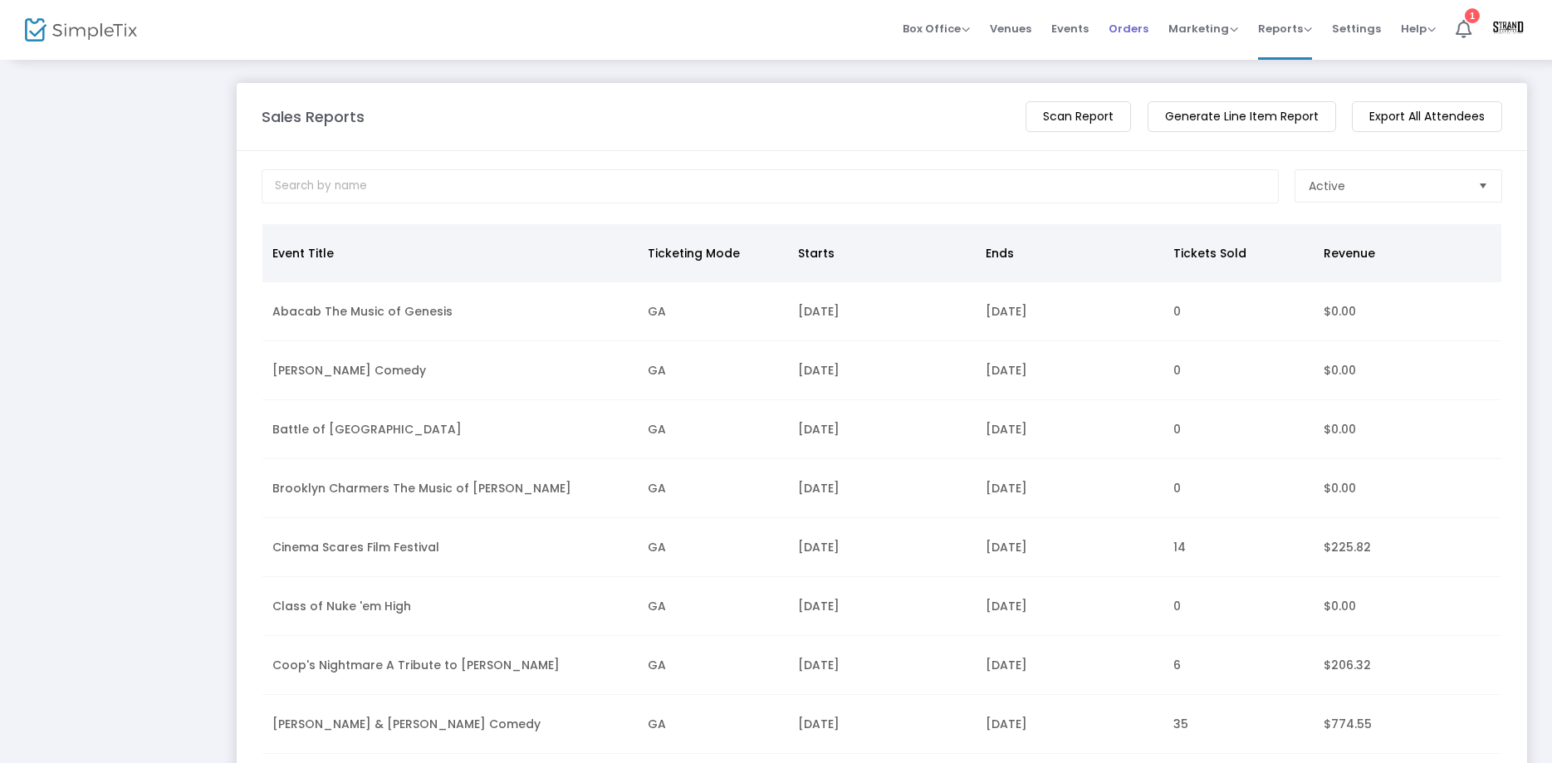
click at [1137, 22] on span "Orders" at bounding box center [1128, 28] width 40 height 42
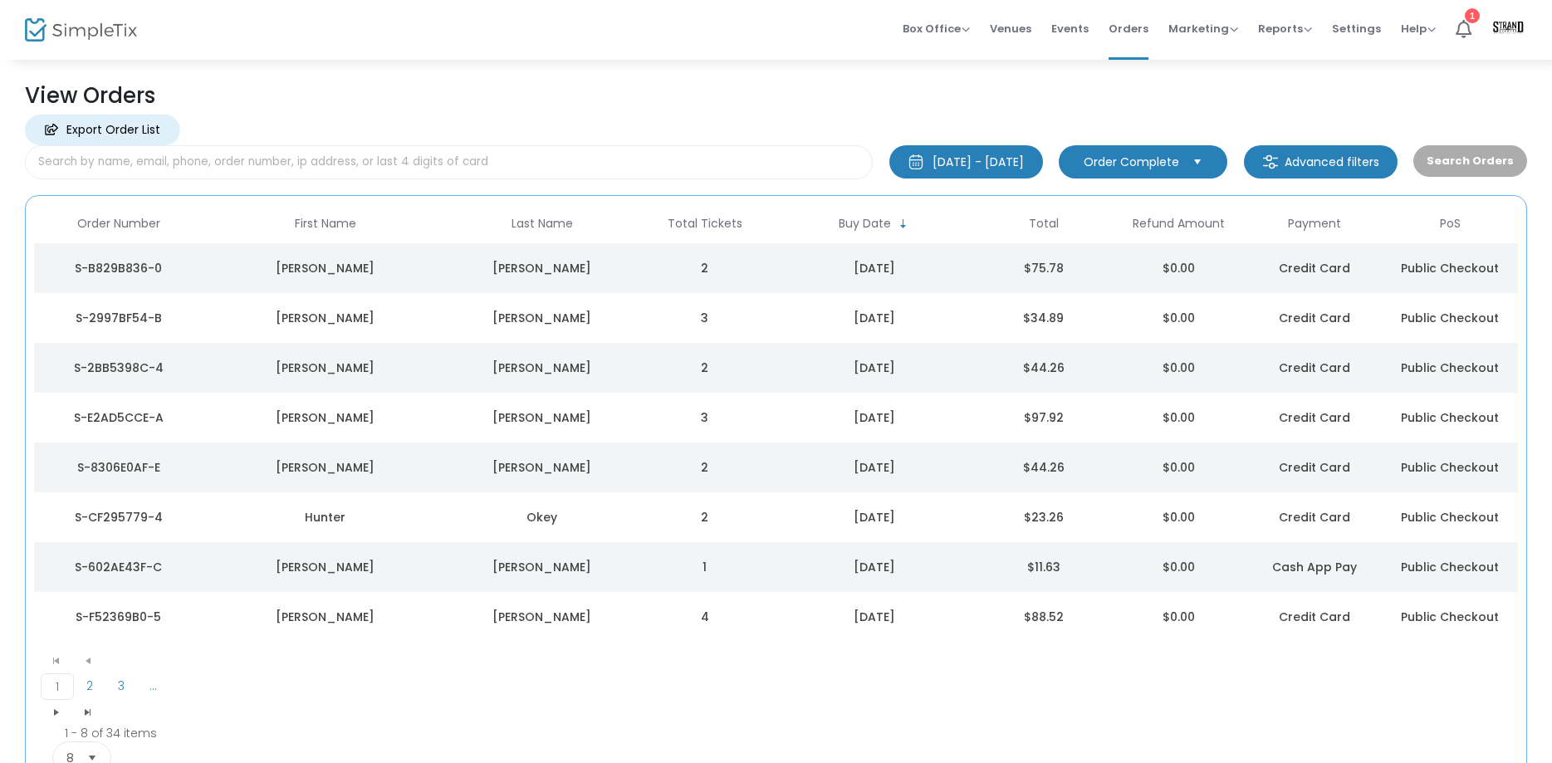
click at [552, 625] on div "[PERSON_NAME]" at bounding box center [542, 617] width 181 height 17
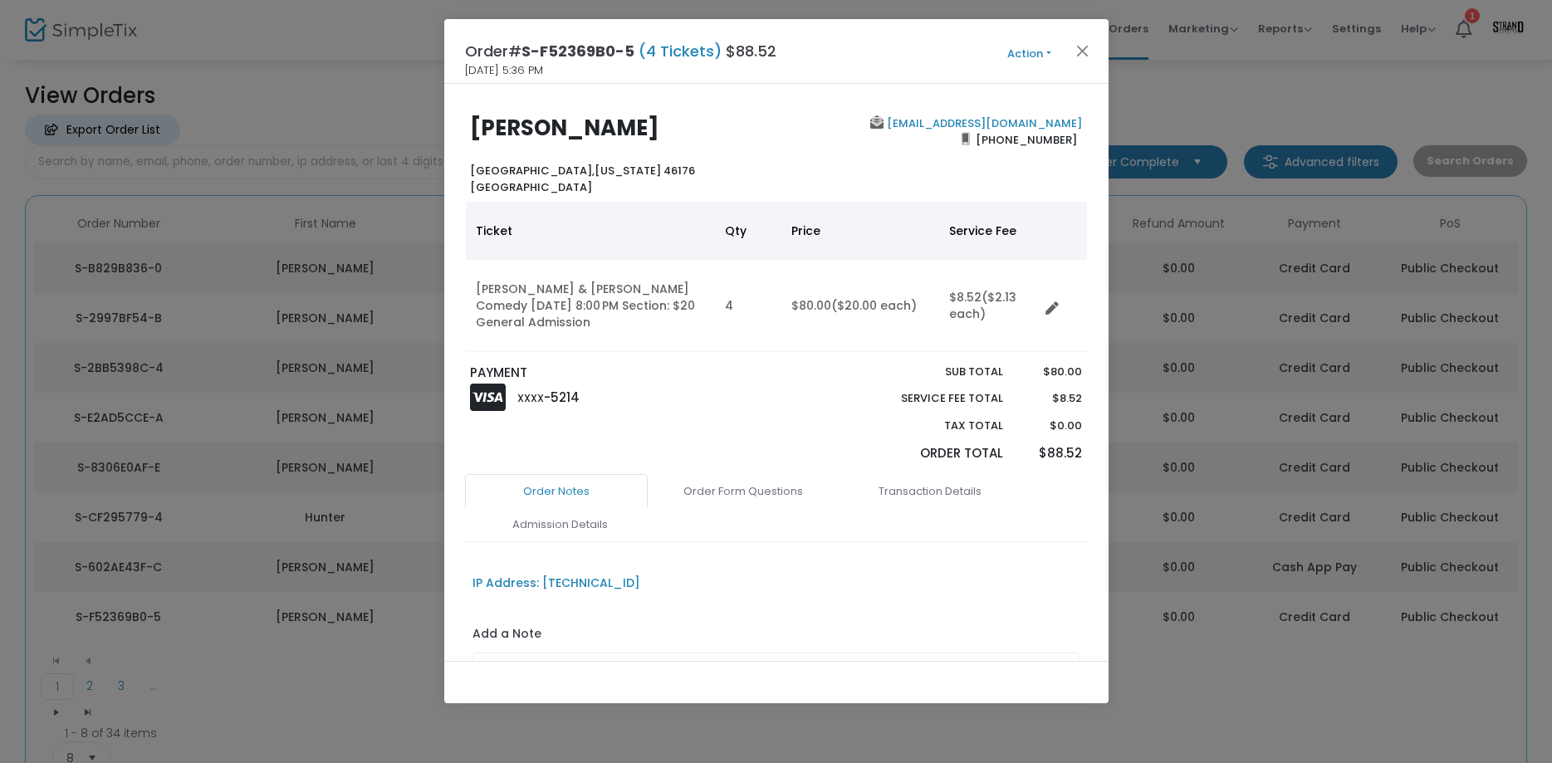
click at [1046, 53] on button "Action" at bounding box center [1030, 54] width 100 height 18
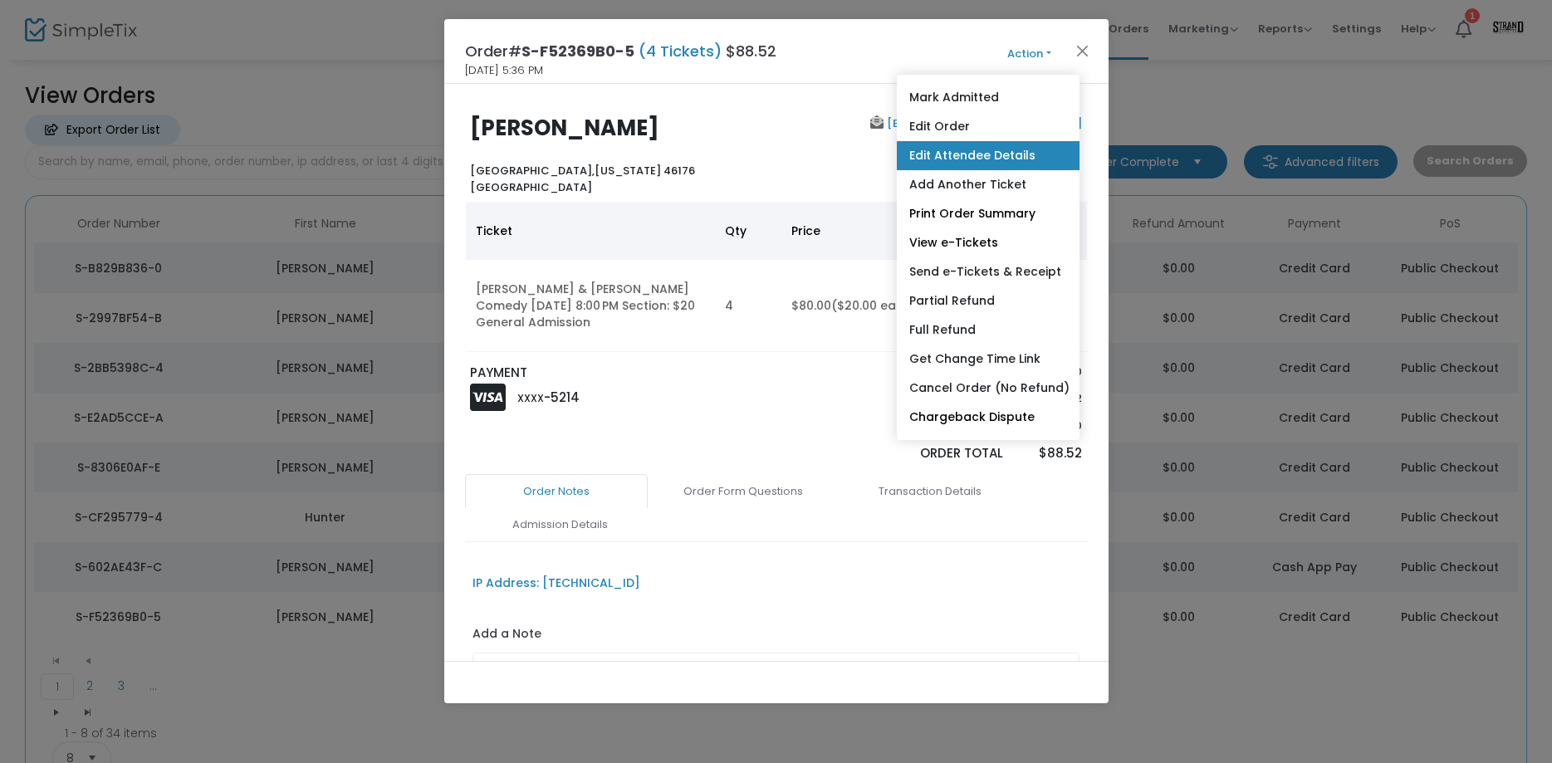
click at [972, 157] on link "Edit Attendee Details" at bounding box center [988, 155] width 183 height 29
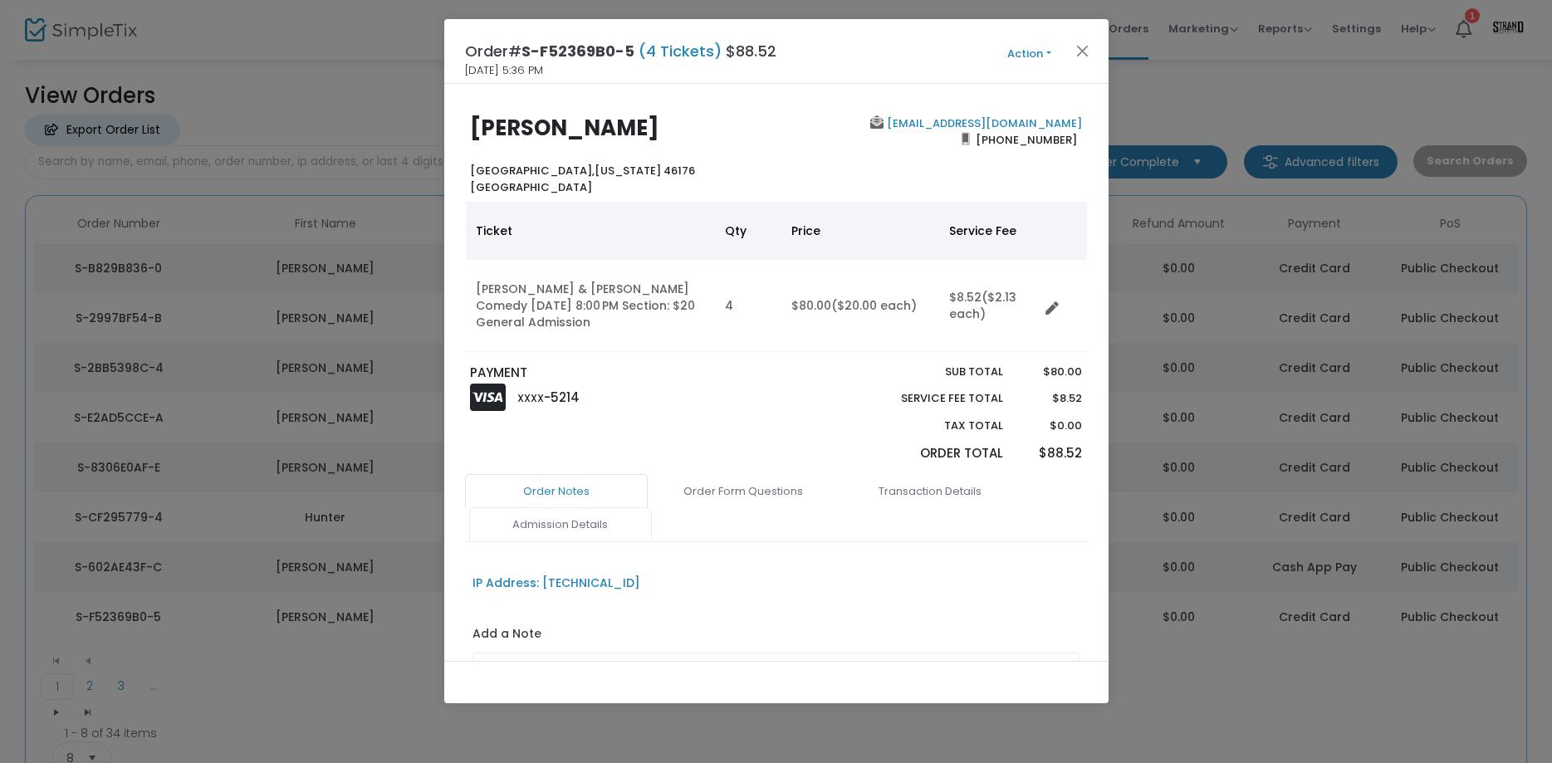
click at [517, 527] on link "Admission Details" at bounding box center [560, 524] width 183 height 35
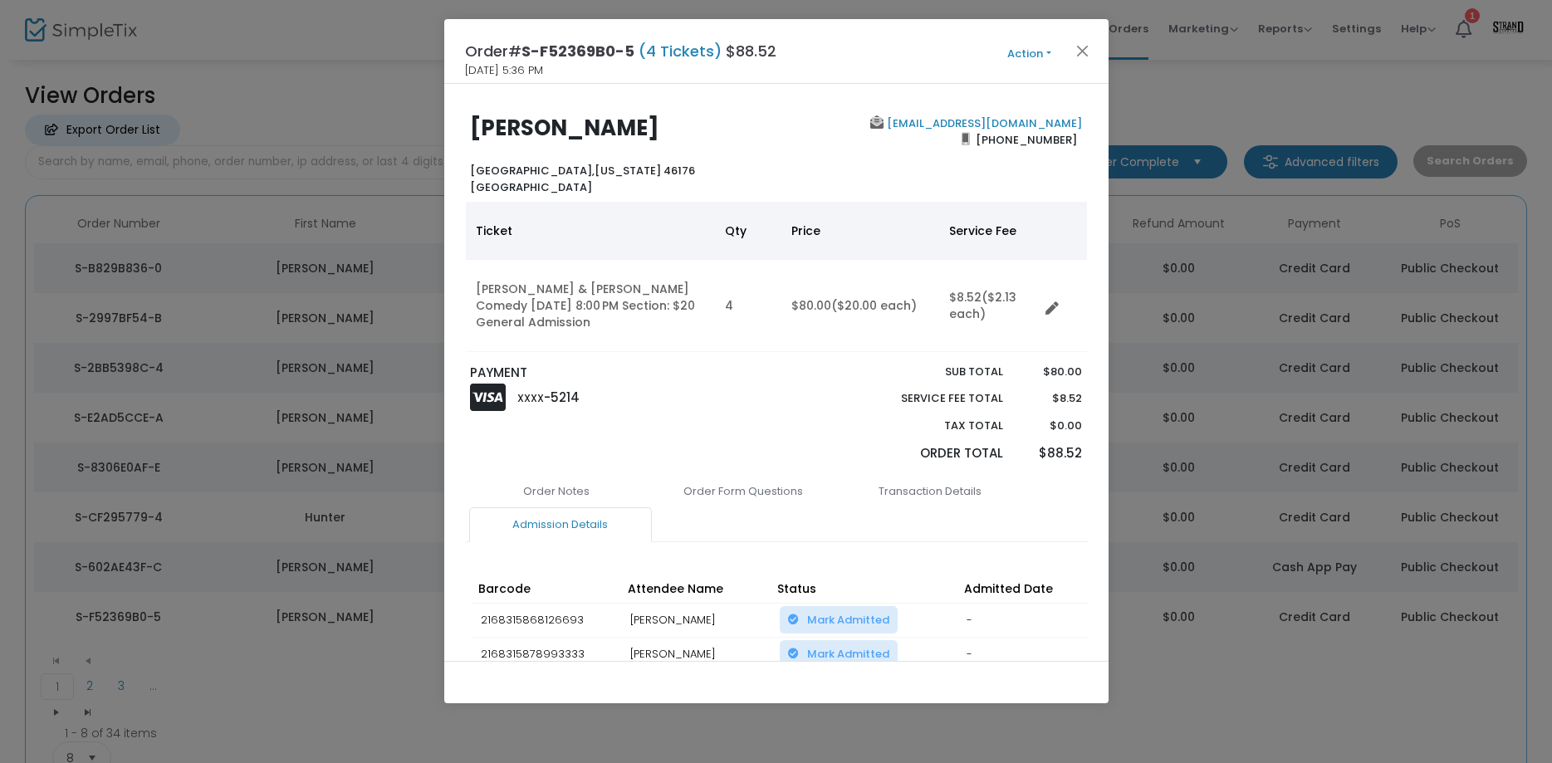
click at [1050, 52] on button "Action" at bounding box center [1030, 54] width 100 height 18
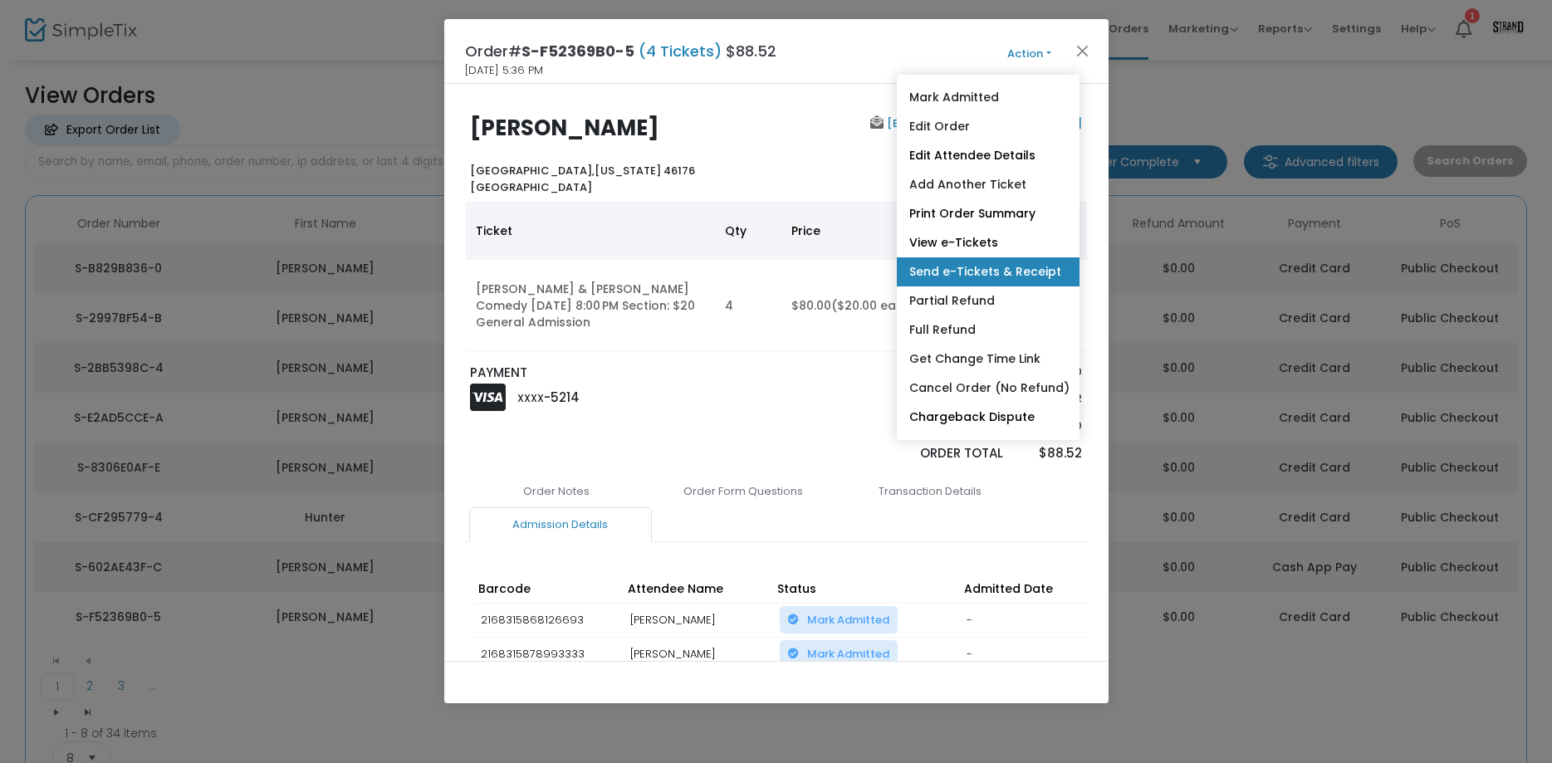
click at [977, 273] on link "Send e-Tickets & Receipt" at bounding box center [988, 271] width 183 height 29
type input "[EMAIL_ADDRESS][DOMAIN_NAME]"
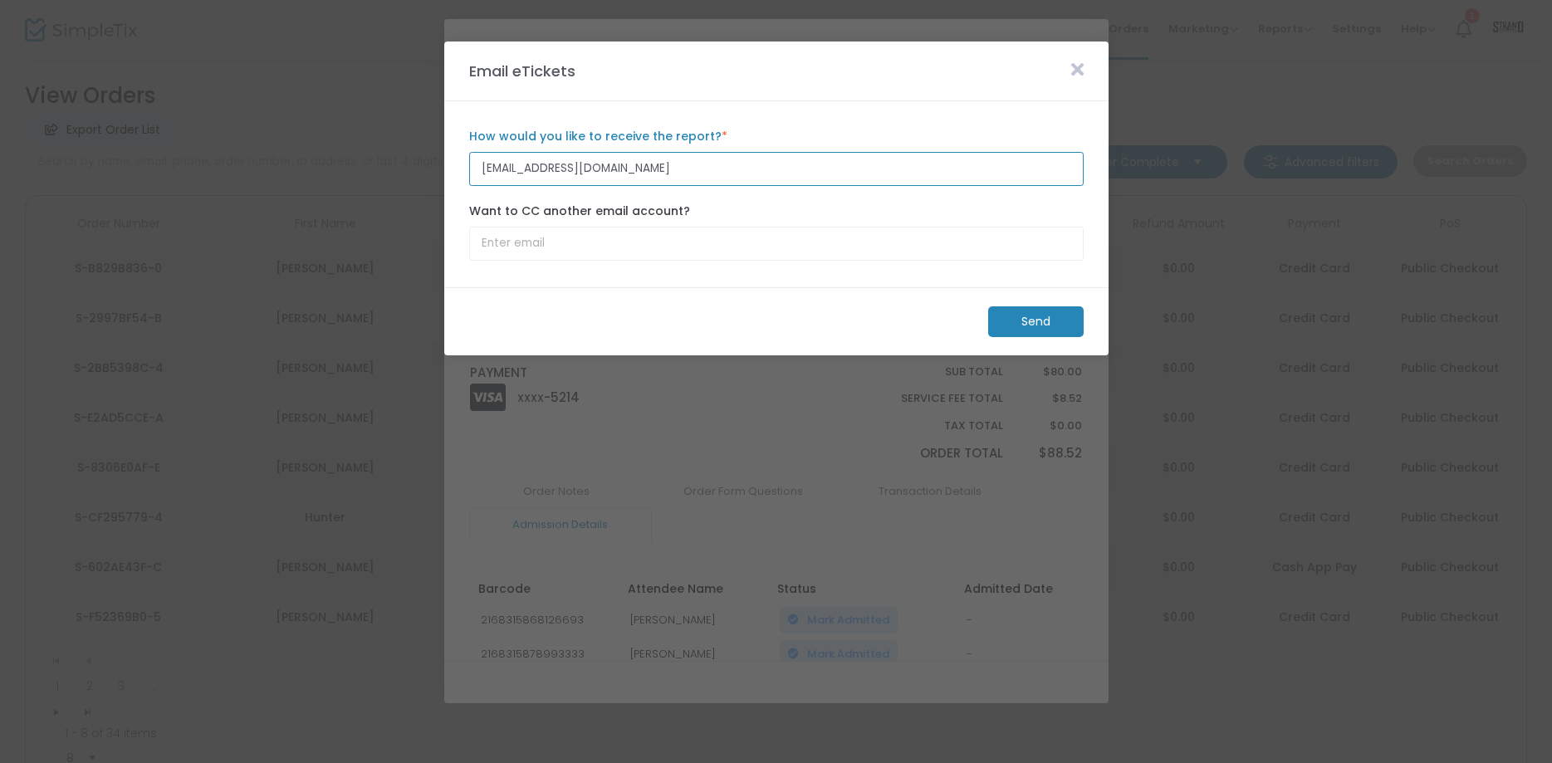
click at [614, 174] on input "[EMAIL_ADDRESS][DOMAIN_NAME]" at bounding box center [776, 169] width 614 height 34
drag, startPoint x: 614, startPoint y: 174, endPoint x: 437, endPoint y: 175, distance: 176.8
click at [469, 175] on input "[EMAIL_ADDRESS][DOMAIN_NAME]" at bounding box center [776, 169] width 614 height 34
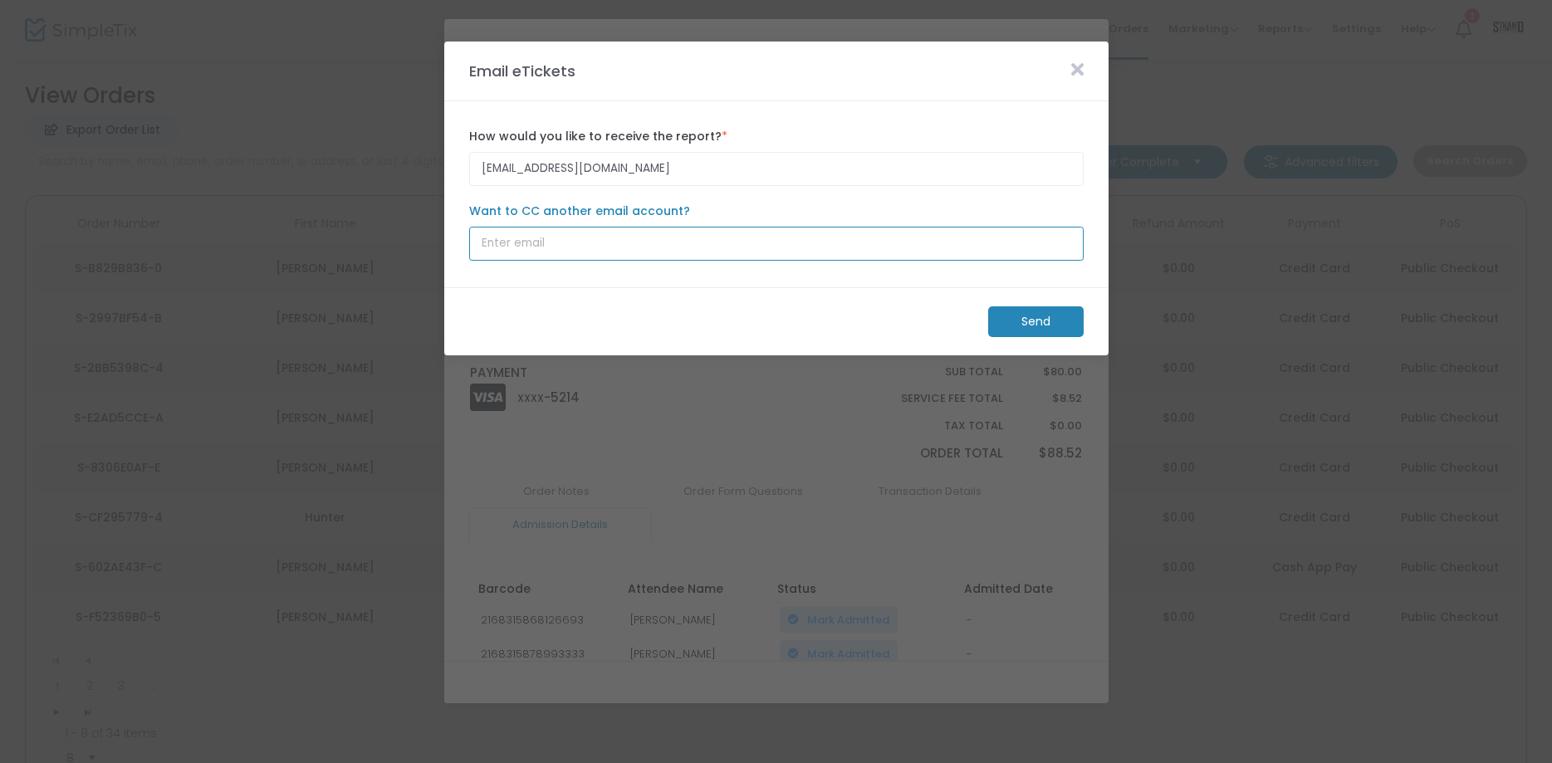
click at [499, 248] on input "Want to CC another email account?" at bounding box center [776, 244] width 614 height 34
paste input "[EMAIL_ADDRESS][DOMAIN_NAME]"
type input "[EMAIL_ADDRESS][DOMAIN_NAME]"
click at [1036, 323] on m-button "Send" at bounding box center [1035, 321] width 95 height 31
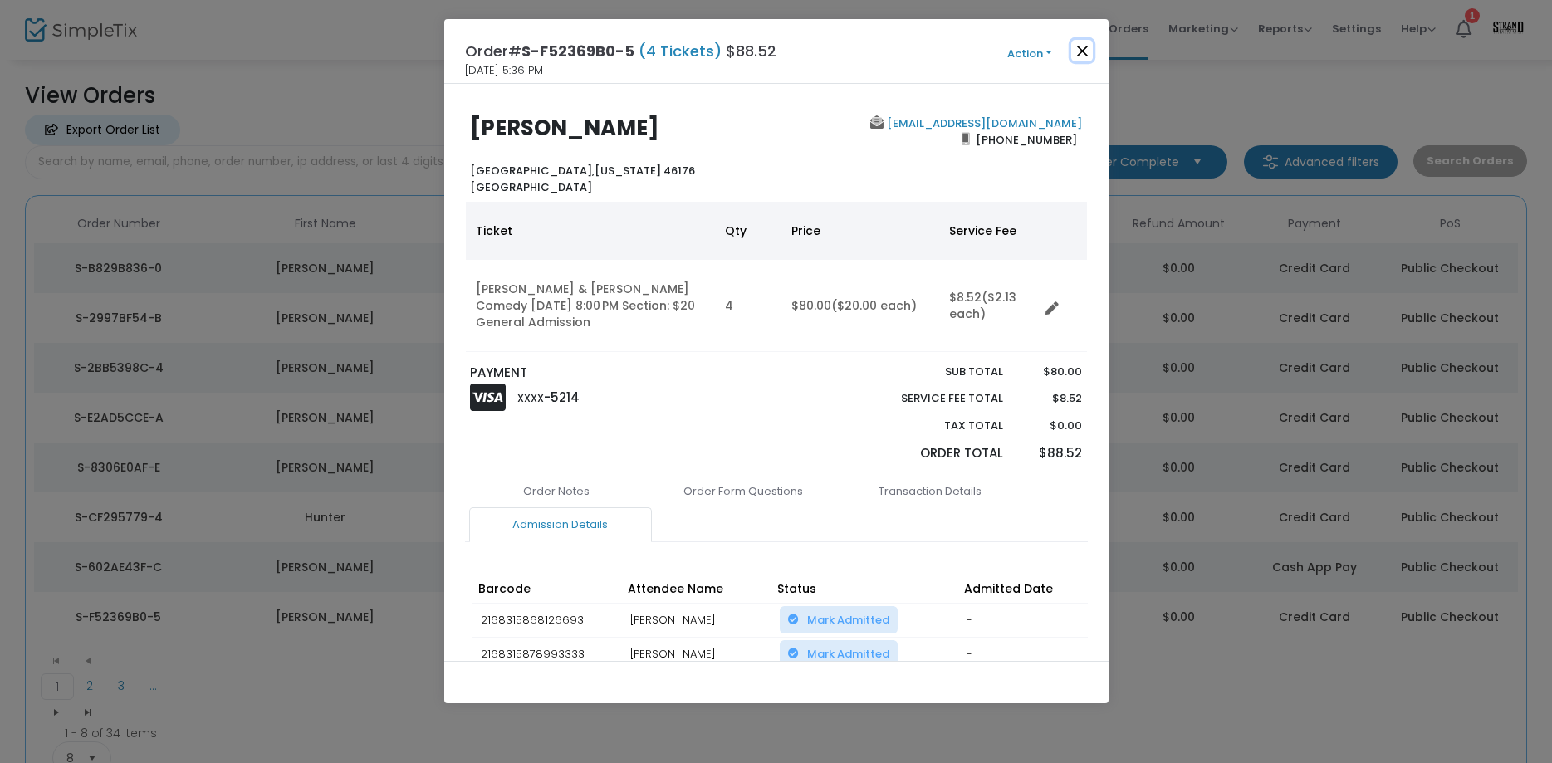
click at [1078, 46] on button "Close" at bounding box center [1082, 51] width 22 height 22
